Goal: Check status: Check status

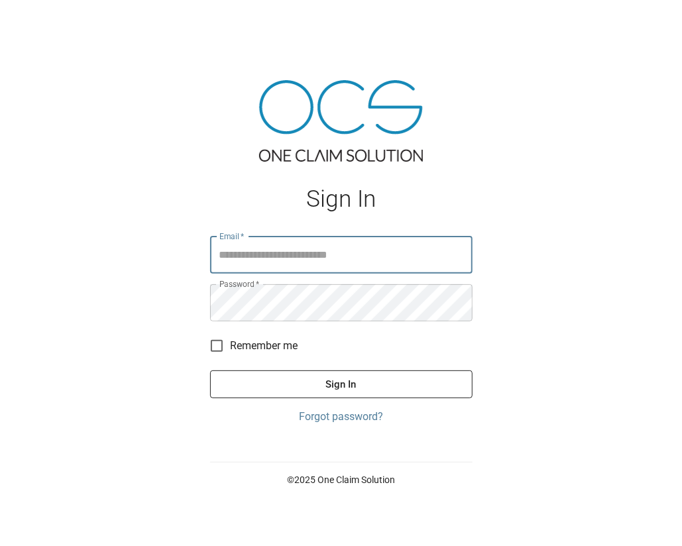
click at [263, 244] on input "Email   *" at bounding box center [341, 254] width 262 height 37
type input "**********"
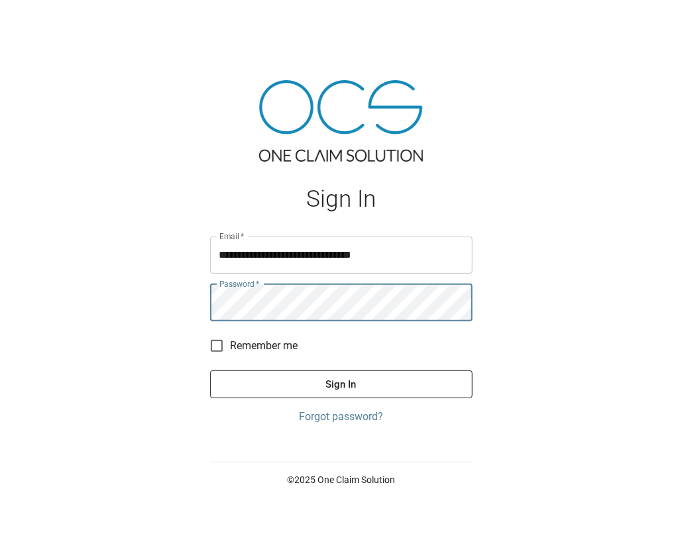
click at [210, 370] on button "Sign In" at bounding box center [341, 384] width 262 height 28
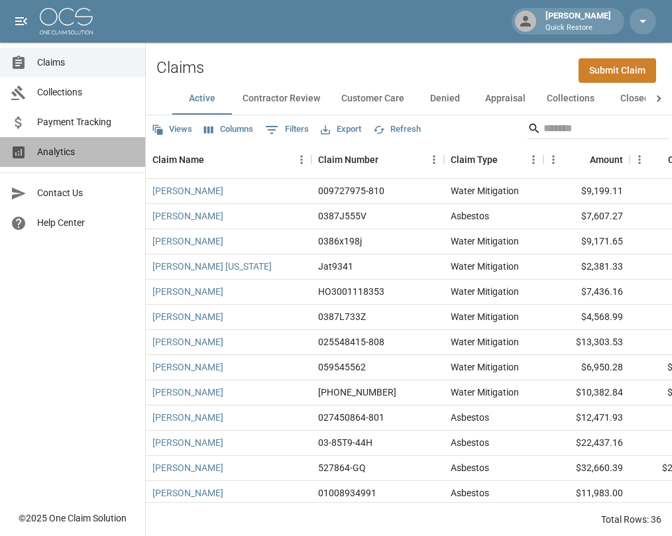
click at [28, 146] on div "Analytics" at bounding box center [24, 152] width 26 height 16
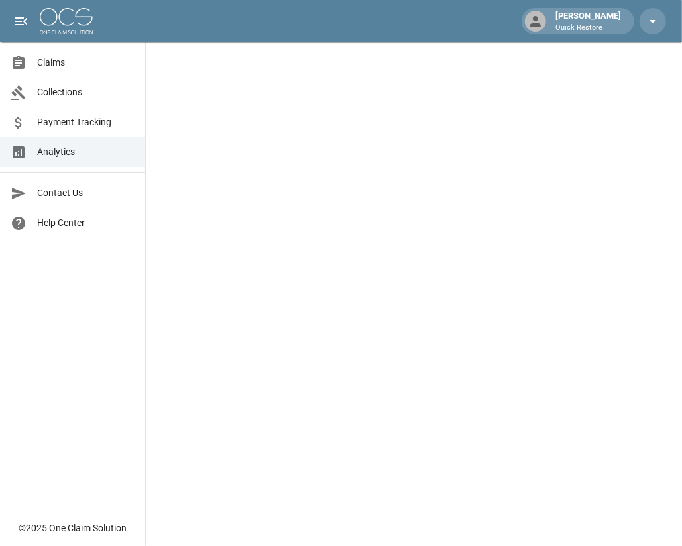
click at [68, 123] on span "Payment Tracking" at bounding box center [85, 122] width 97 height 14
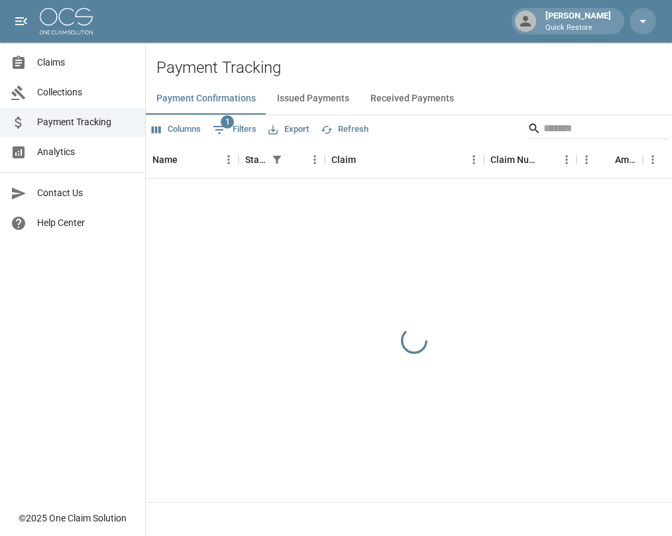
click at [77, 158] on span "Analytics" at bounding box center [85, 152] width 97 height 14
